Goal: Communication & Community: Answer question/provide support

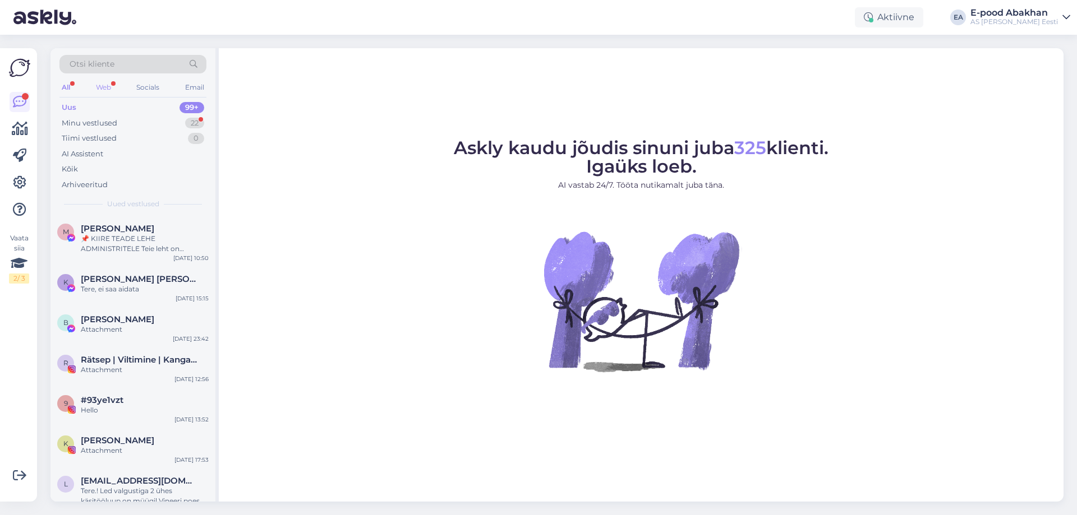
click at [102, 83] on div "Web" at bounding box center [104, 87] width 20 height 15
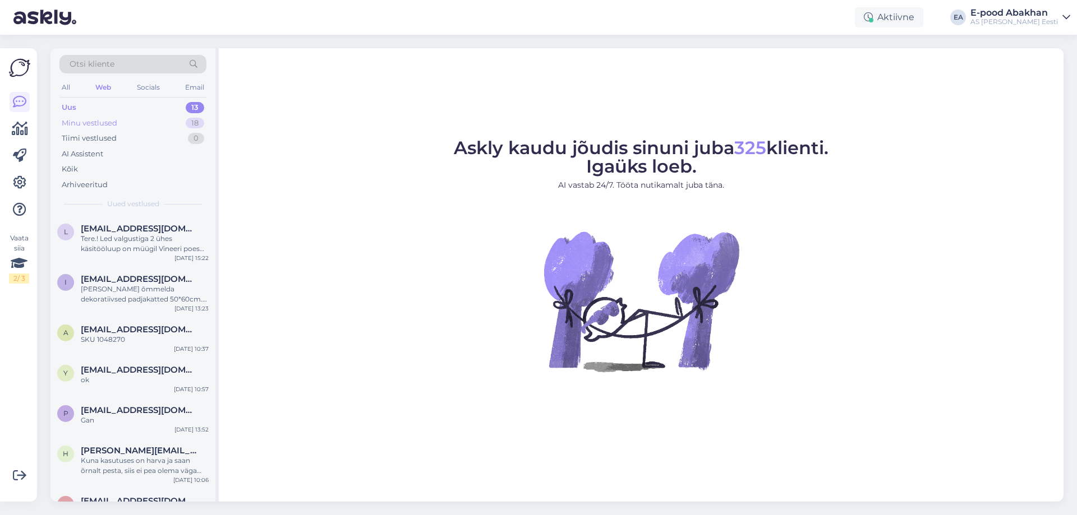
click at [153, 123] on div "Minu vestlused 18" at bounding box center [132, 124] width 147 height 16
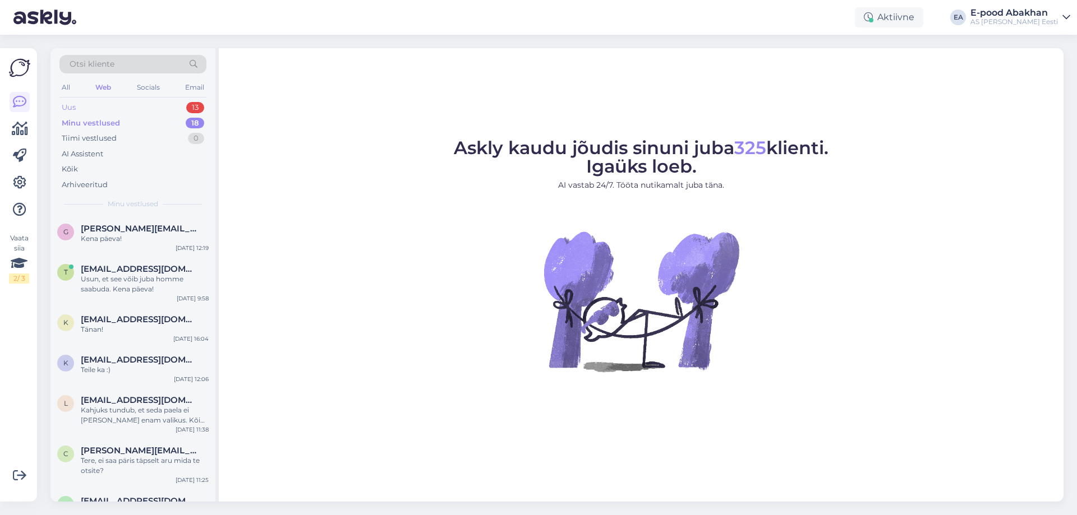
click at [150, 107] on div "Uus 13" at bounding box center [132, 108] width 147 height 16
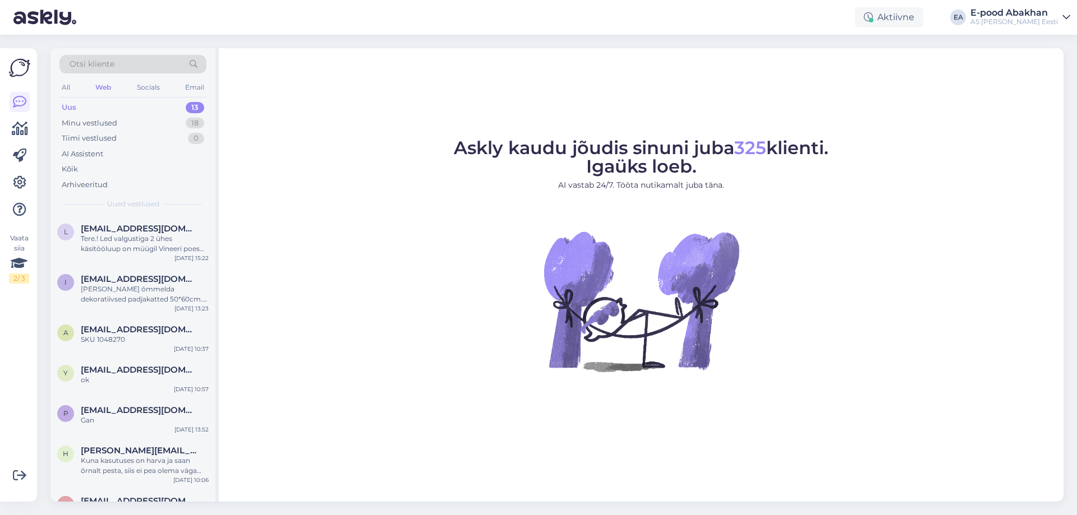
click at [75, 86] on div "All Web Socials Email" at bounding box center [132, 88] width 147 height 17
click at [70, 86] on div "All" at bounding box center [65, 87] width 13 height 15
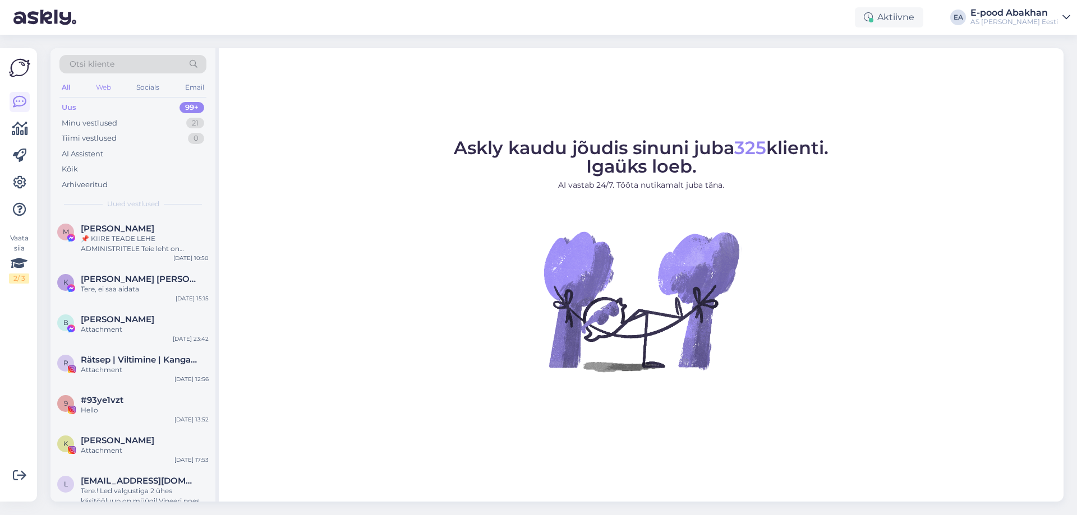
click at [99, 85] on div "Web" at bounding box center [104, 87] width 20 height 15
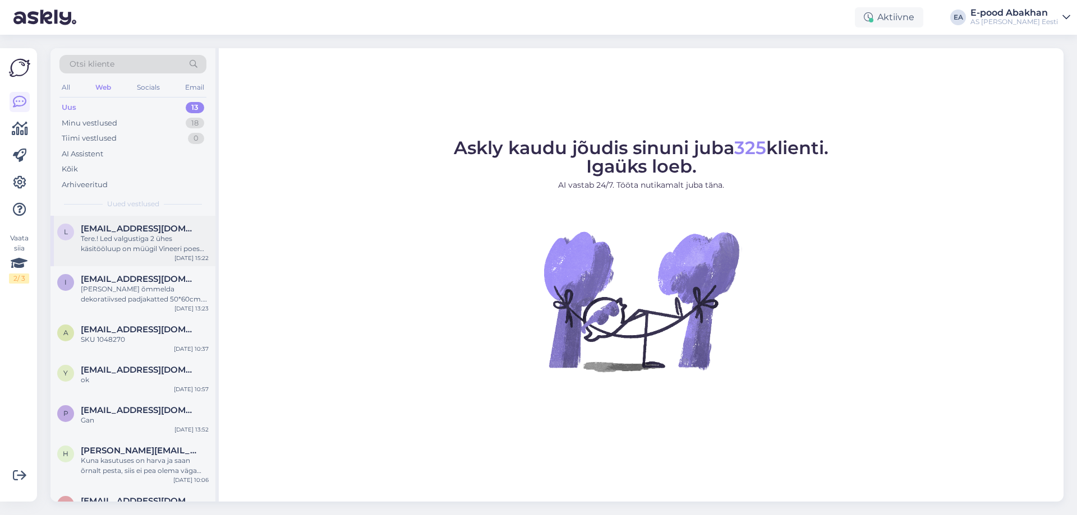
click at [157, 250] on div "Tere.! Led valgustiga 2 ühes käsitööluup on müügil Vineeri poes või kus poes ol…" at bounding box center [145, 244] width 128 height 20
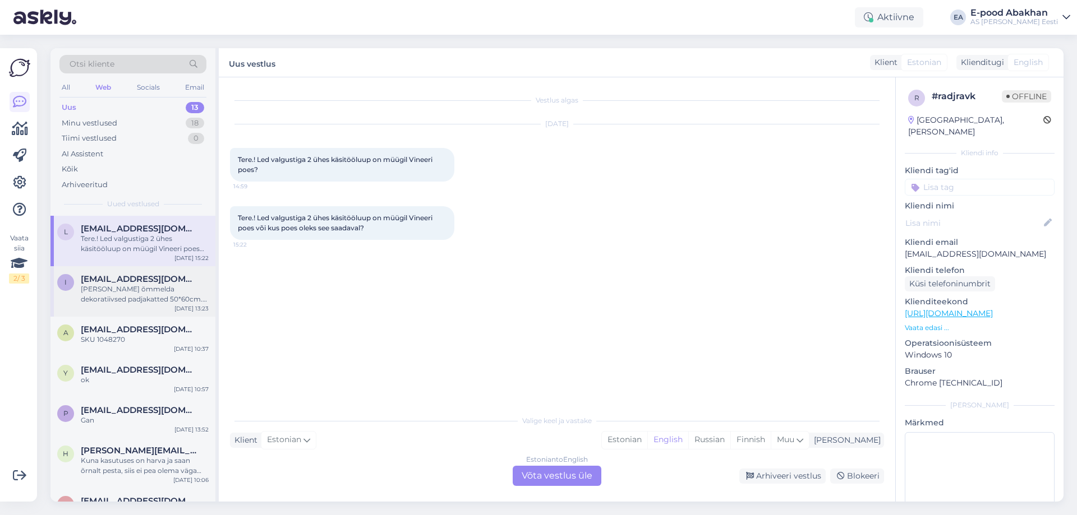
click at [143, 294] on div "[PERSON_NAME] õmmelda dekoratiivsed padjakatted 50*60cm. Millist lukku soovitat…" at bounding box center [145, 294] width 128 height 20
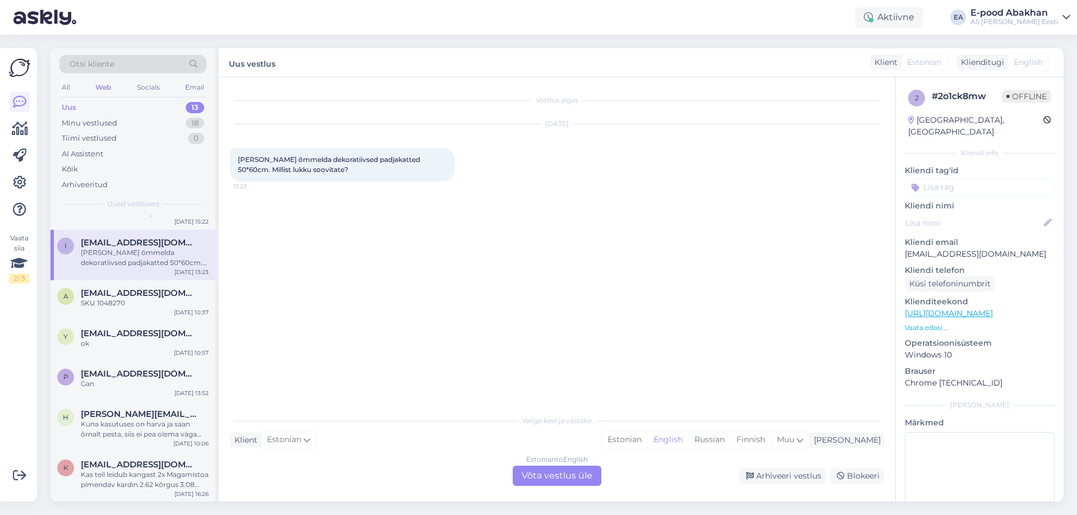
scroll to position [56, 0]
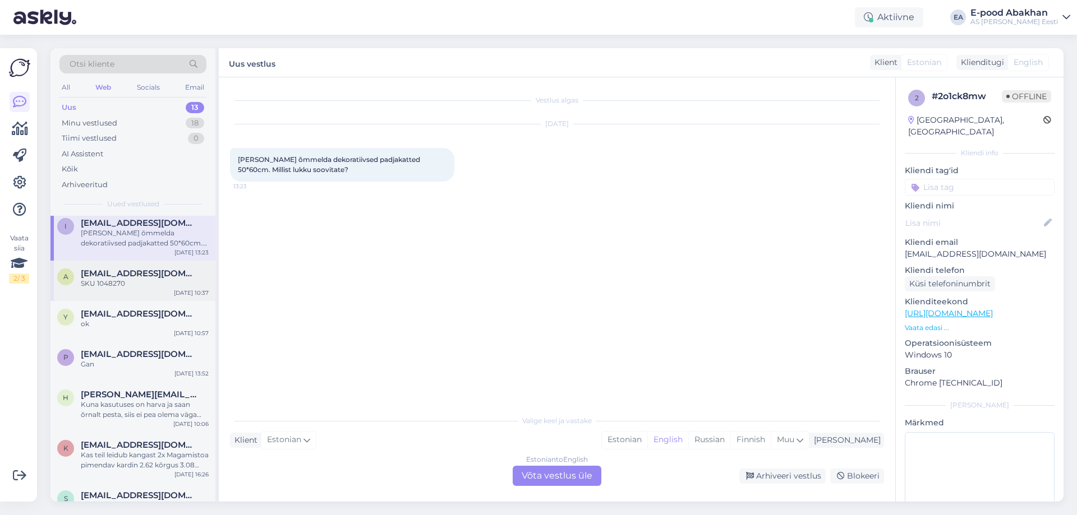
click at [147, 271] on span "[EMAIL_ADDRESS][DOMAIN_NAME]" at bounding box center [139, 274] width 117 height 10
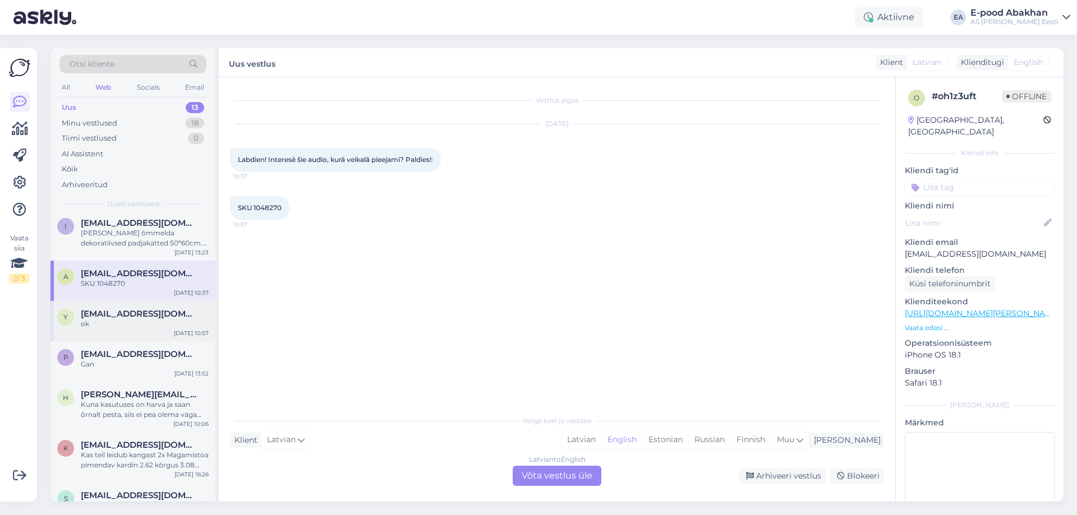
click at [136, 329] on div "y [EMAIL_ADDRESS][DOMAIN_NAME] ok [DATE] 10:57" at bounding box center [132, 321] width 165 height 40
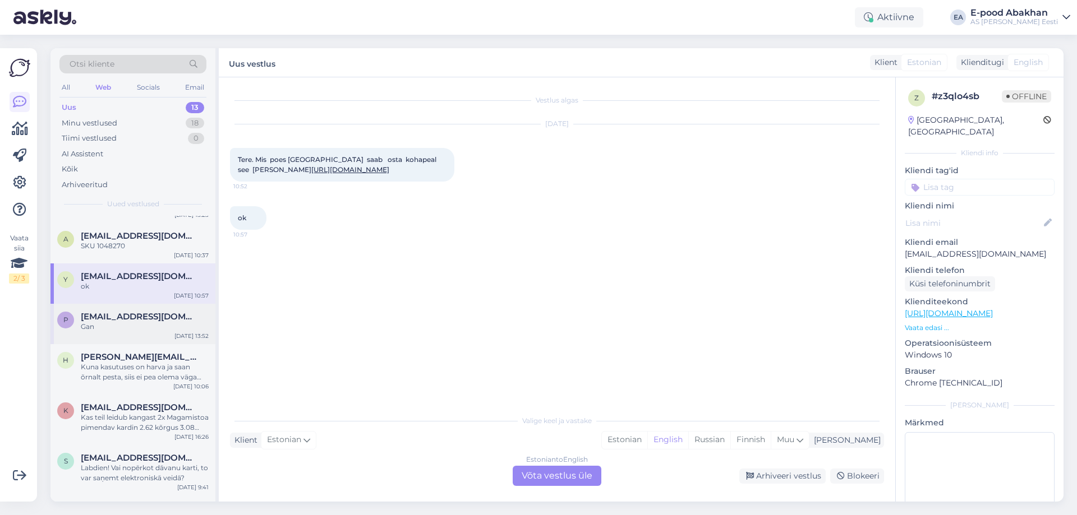
scroll to position [112, 0]
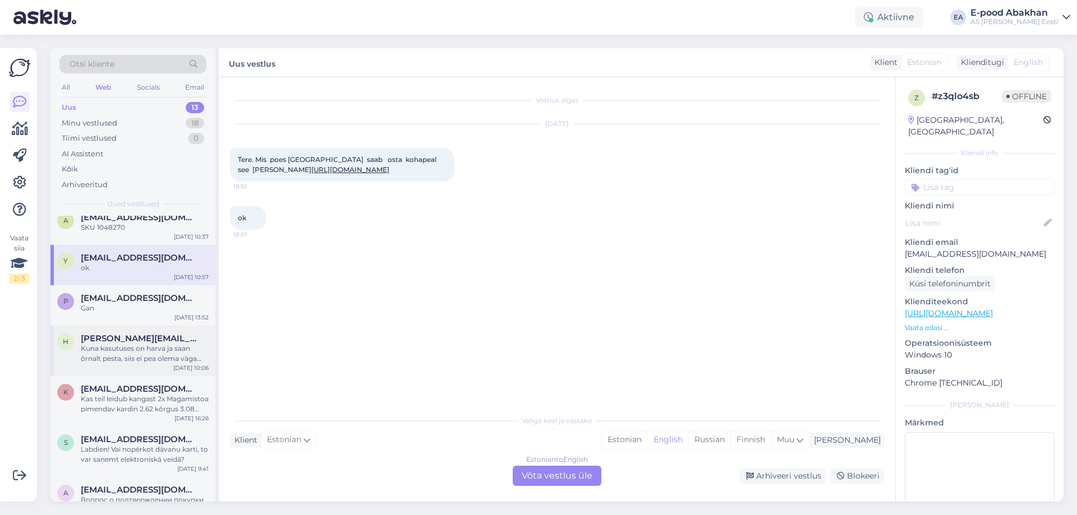
click at [160, 342] on span "[PERSON_NAME][EMAIL_ADDRESS][DOMAIN_NAME]" at bounding box center [139, 339] width 117 height 10
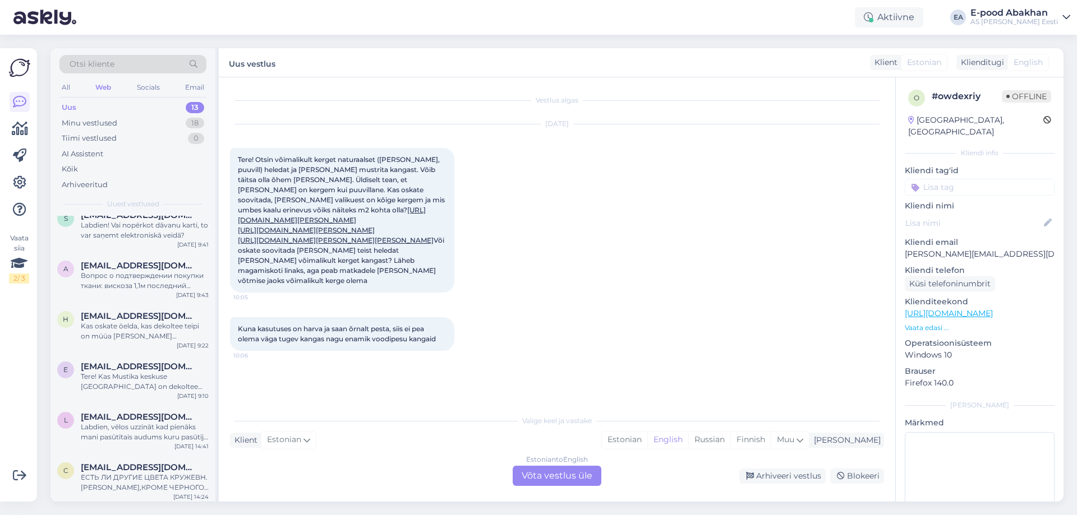
scroll to position [340, 0]
click at [159, 464] on span "[EMAIL_ADDRESS][DOMAIN_NAME]" at bounding box center [139, 464] width 117 height 10
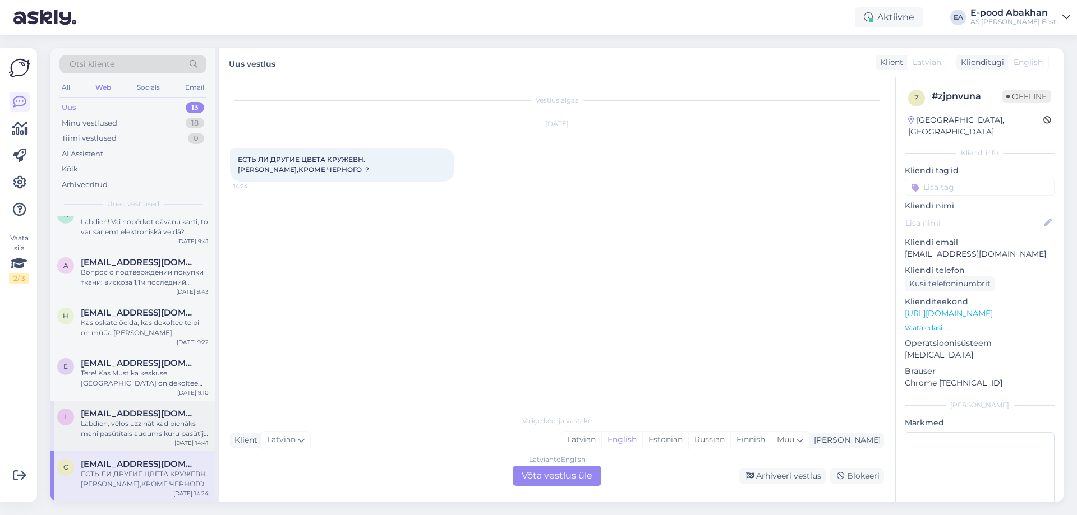
click at [187, 435] on div "Labdien, vēlos uzzināt kad pienāks mani pasūtītais audums kuru pasūtīju 14. jūn…" at bounding box center [145, 429] width 128 height 20
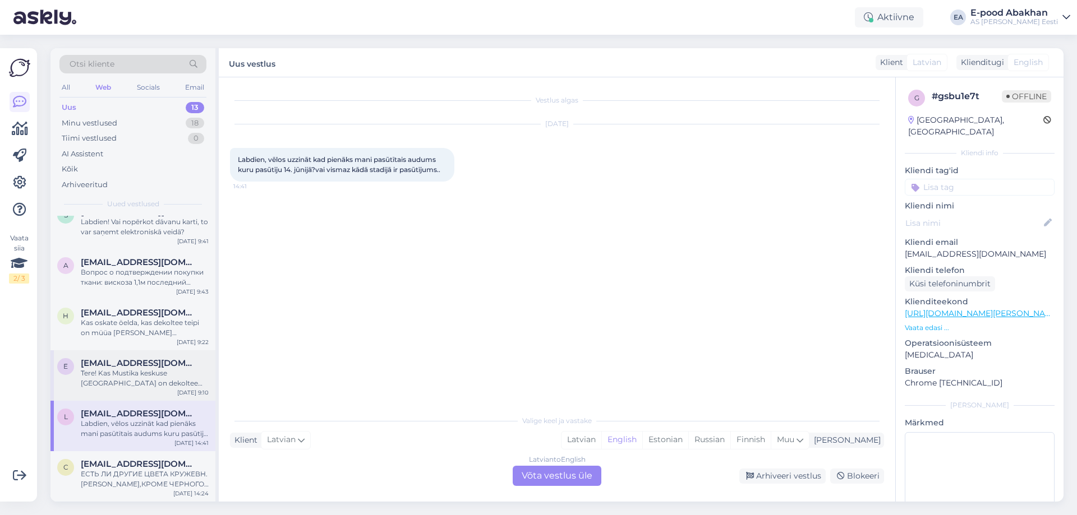
click at [173, 367] on span "[EMAIL_ADDRESS][DOMAIN_NAME]" at bounding box center [139, 363] width 117 height 10
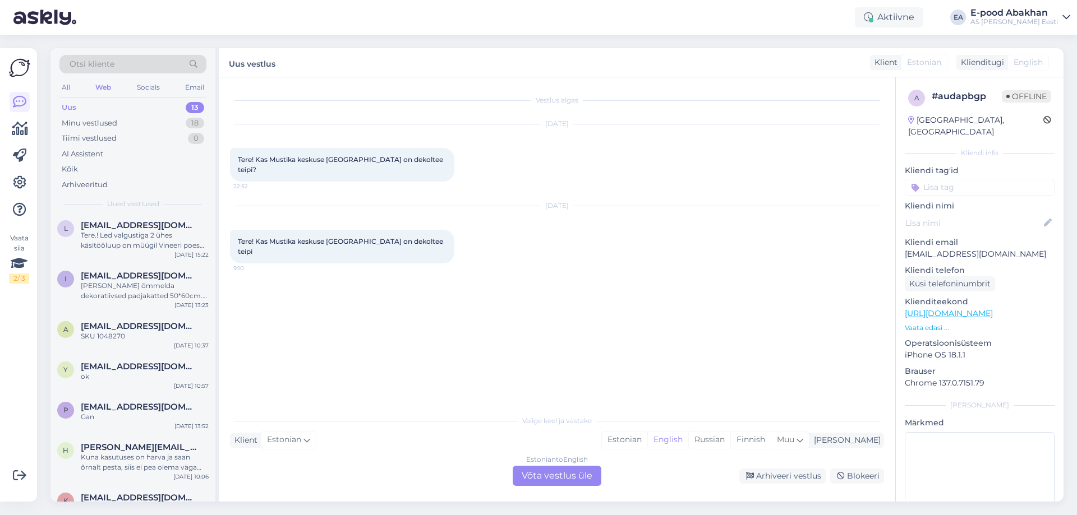
scroll to position [0, 0]
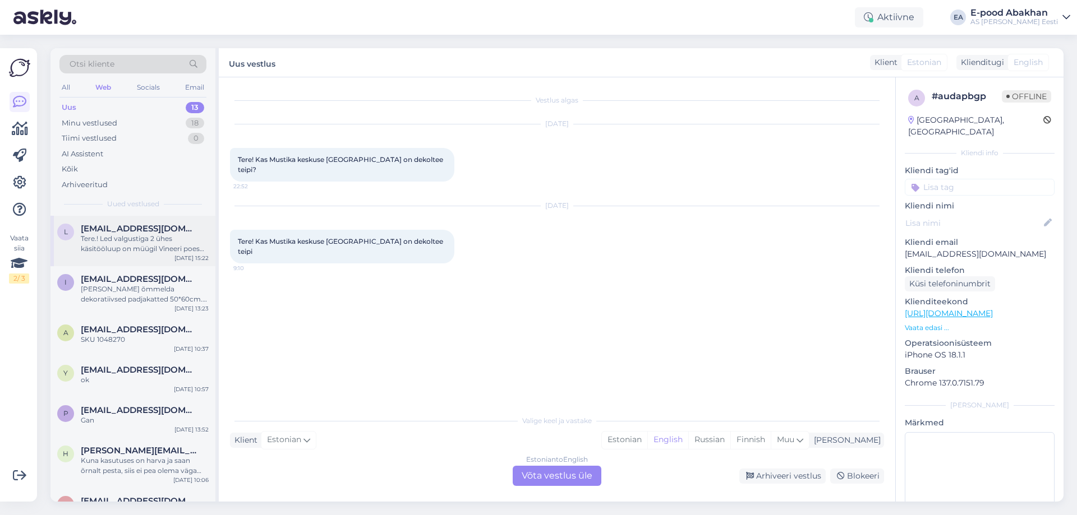
click at [141, 257] on div "l [EMAIL_ADDRESS][DOMAIN_NAME] Tere.! Led valgustiga 2 ühes käsitööluup on müüg…" at bounding box center [132, 241] width 165 height 50
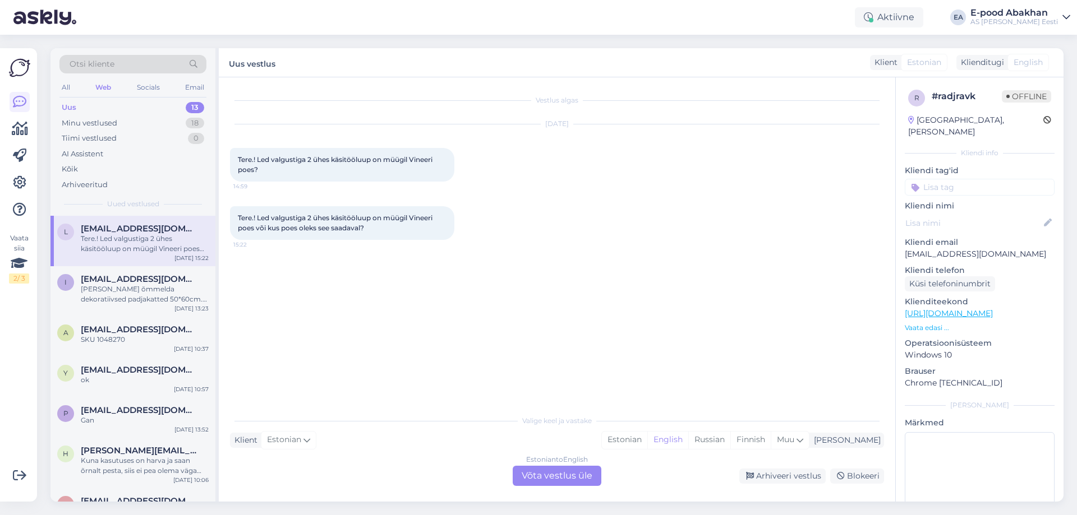
click at [125, 108] on div "Uus 13" at bounding box center [132, 108] width 147 height 16
click at [63, 84] on div "All" at bounding box center [65, 87] width 13 height 15
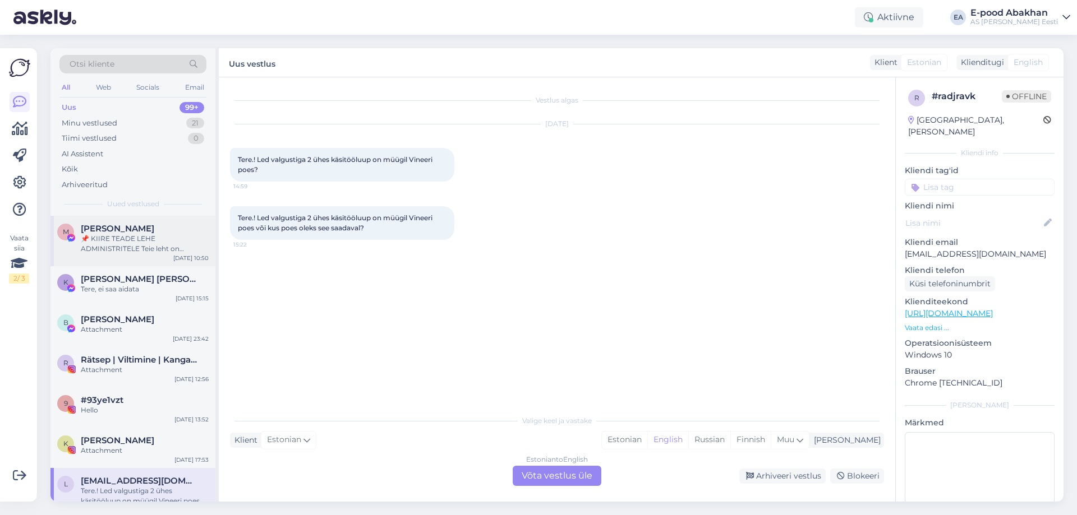
click at [127, 245] on div "📌 KIIRE TEADE LEHE ADMINISTRITELE Teie leht on rikkunud Meta kogukonna juhiseid…" at bounding box center [145, 244] width 128 height 20
